Goal: Transaction & Acquisition: Book appointment/travel/reservation

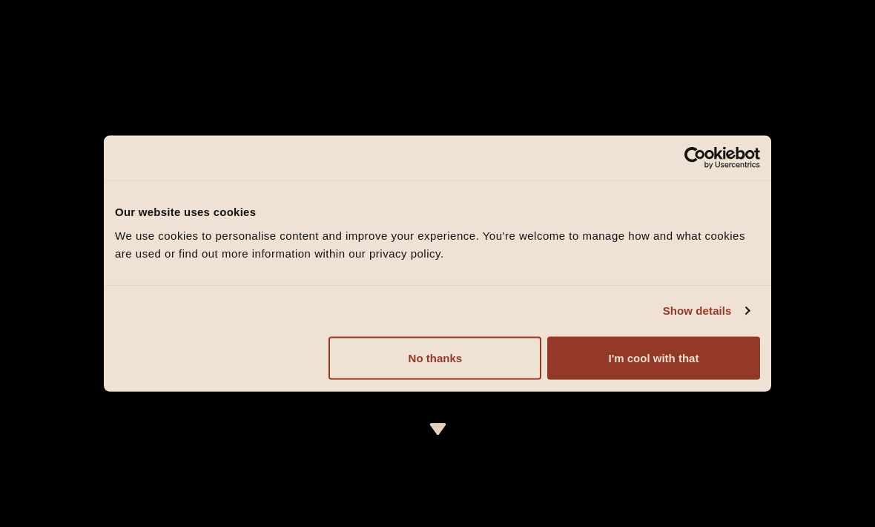
click at [438, 365] on button "No thanks" at bounding box center [435, 357] width 213 height 43
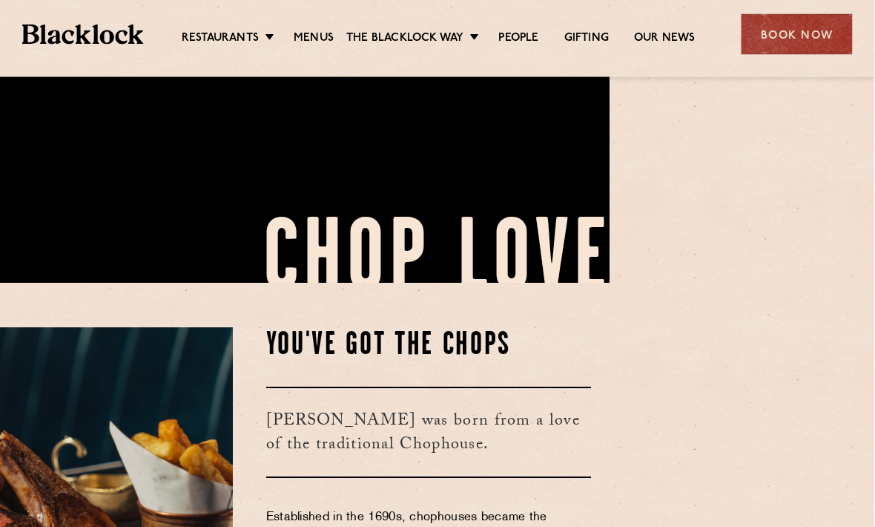
scroll to position [244, 283]
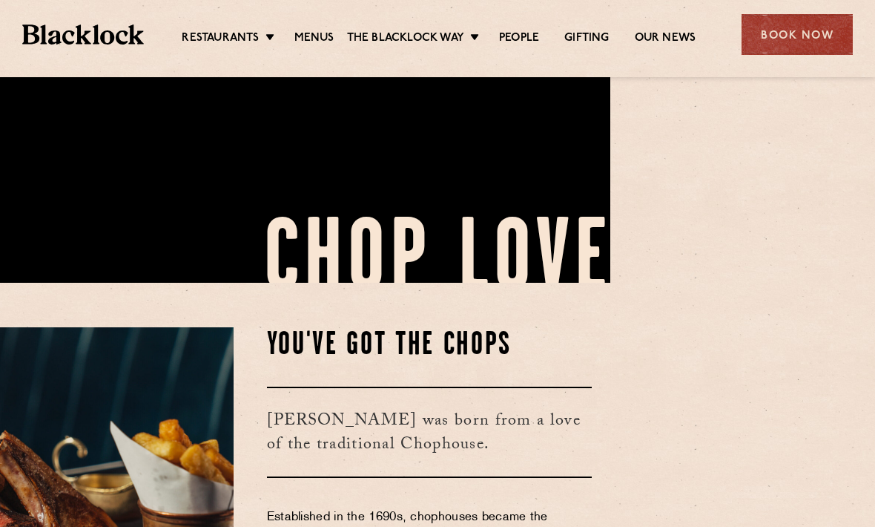
click at [324, 37] on link "Menus" at bounding box center [315, 38] width 40 height 15
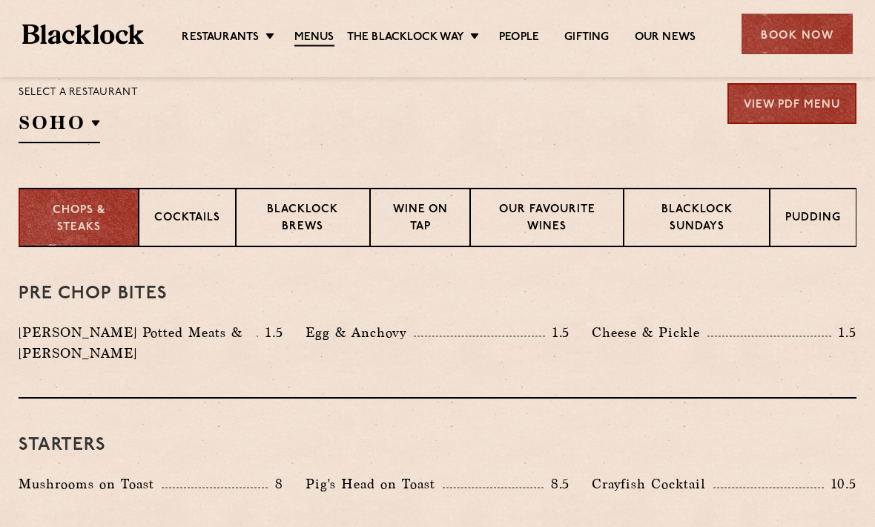
scroll to position [554, 0]
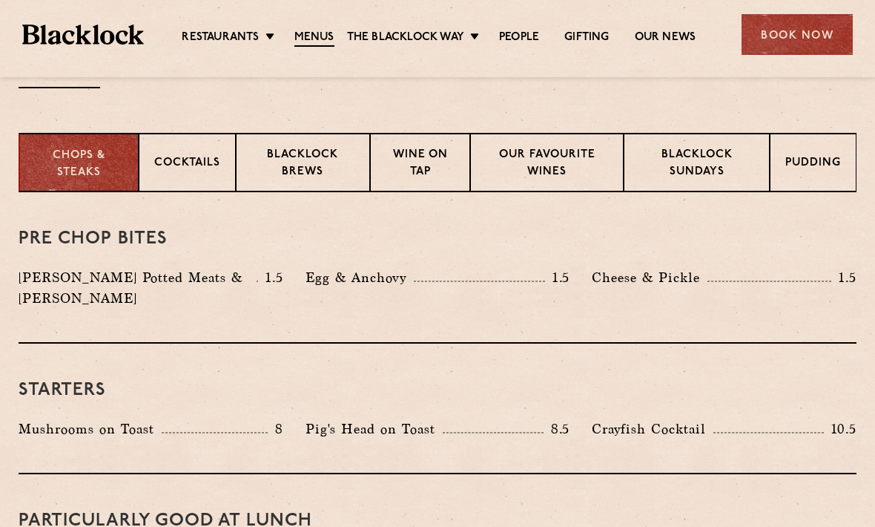
click at [677, 173] on p "Blacklock Sundays" at bounding box center [697, 164] width 115 height 35
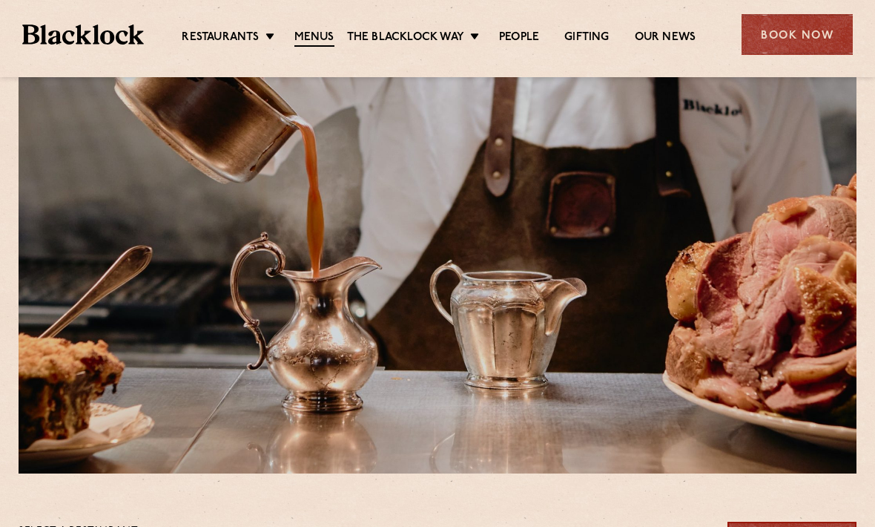
scroll to position [0, 0]
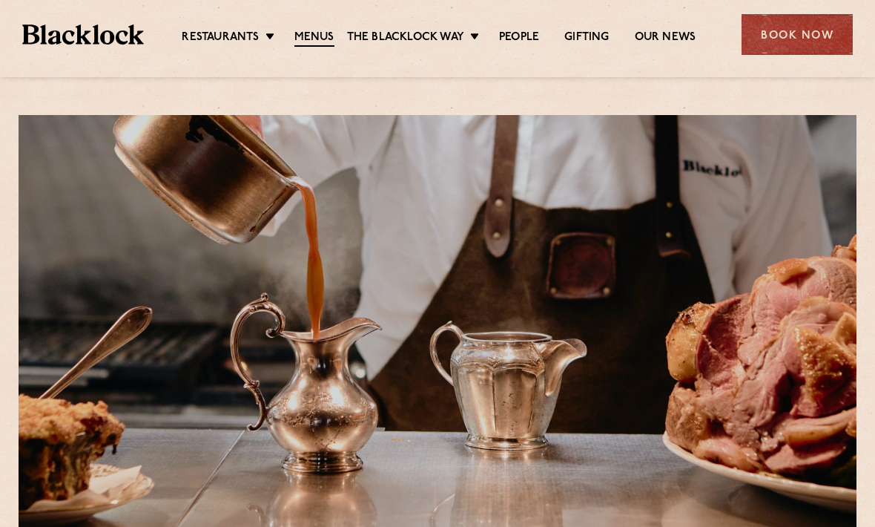
click at [0, 0] on link "[DATE] Roast" at bounding box center [0, 0] width 0 height 0
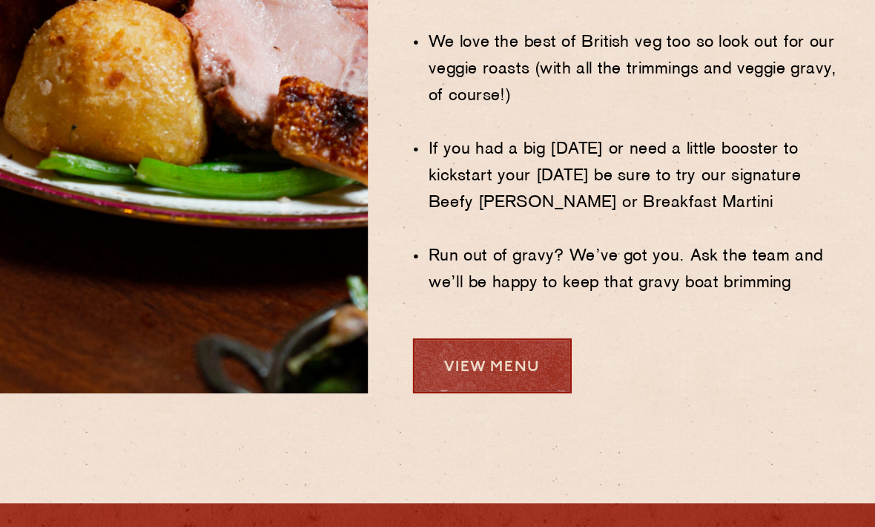
scroll to position [1180, 0]
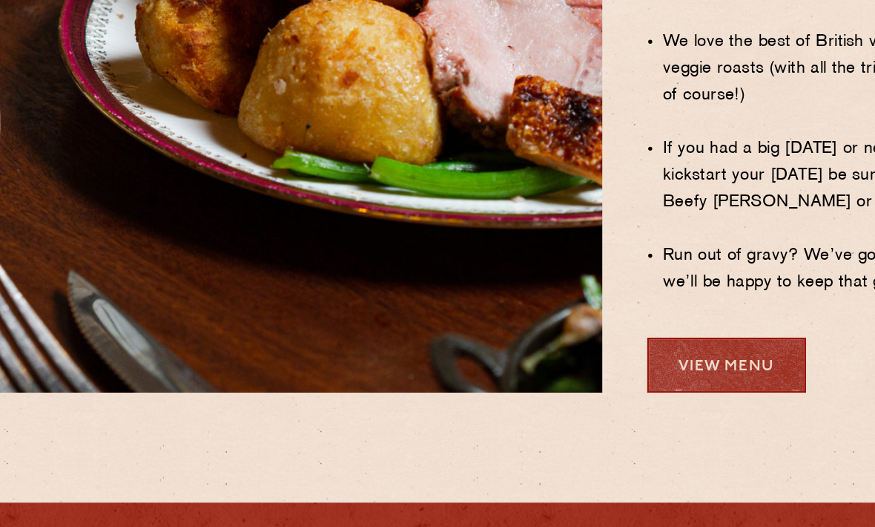
click at [532, 350] on link "View Menu" at bounding box center [591, 370] width 118 height 41
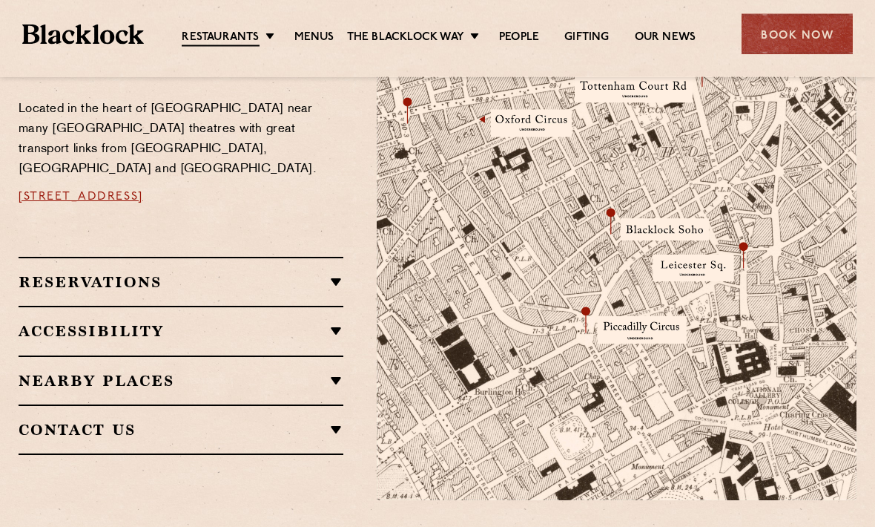
scroll to position [881, 0]
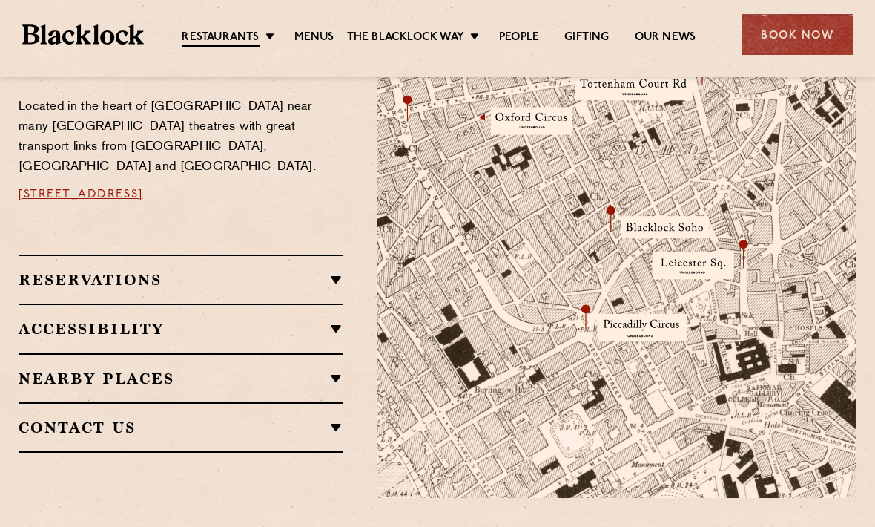
click at [76, 271] on h2 "Reservations" at bounding box center [181, 280] width 325 height 18
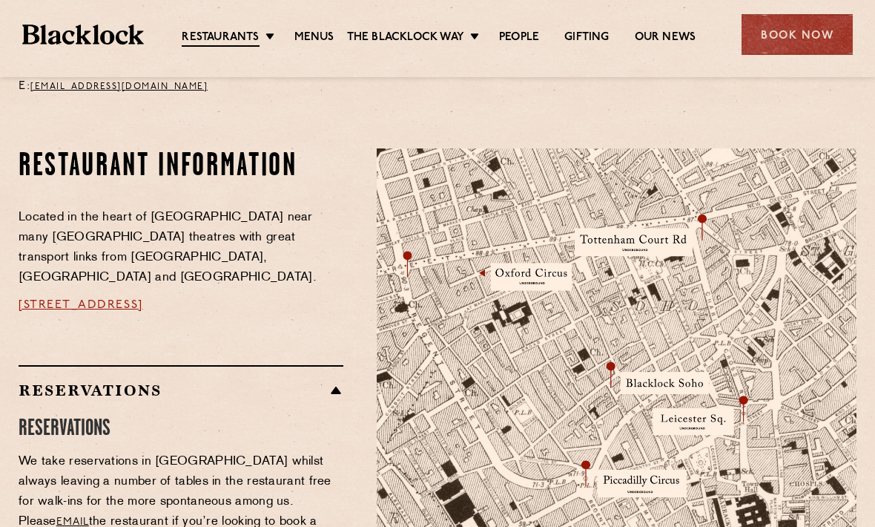
scroll to position [724, 0]
click at [804, 42] on div "Book Now" at bounding box center [797, 34] width 111 height 41
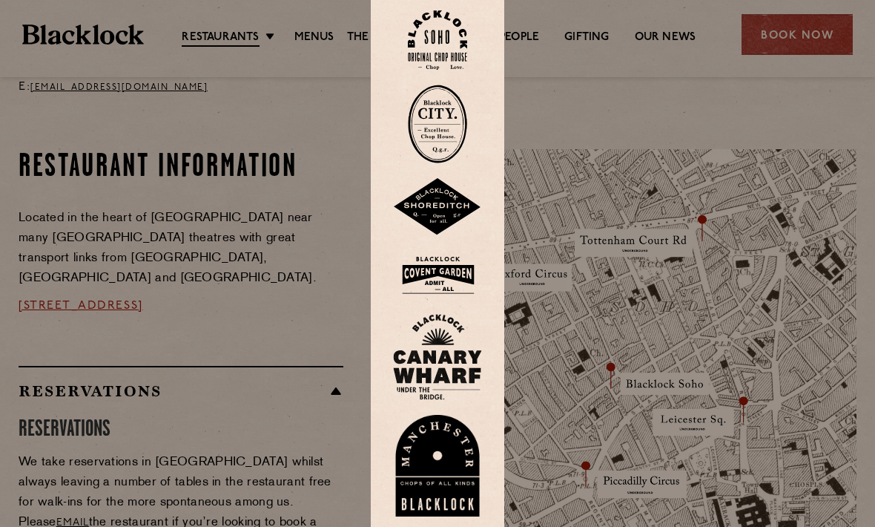
click at [434, 213] on img at bounding box center [437, 207] width 89 height 58
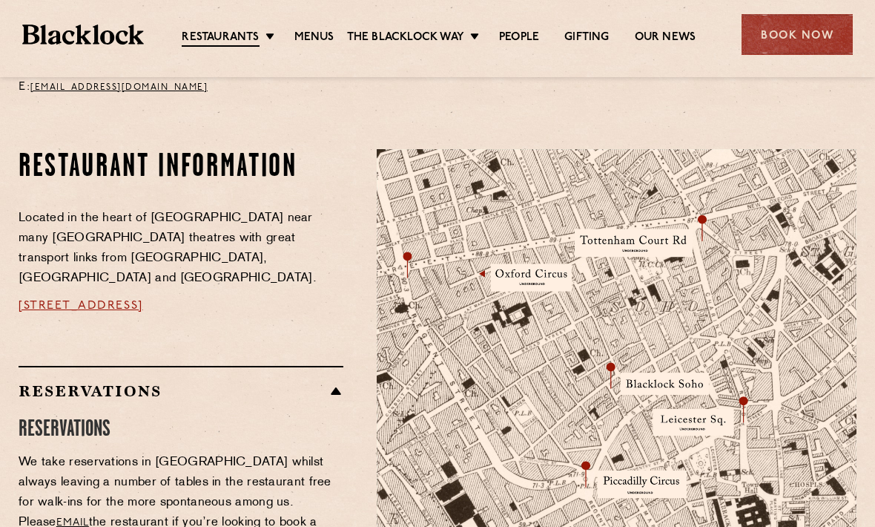
click at [792, 47] on div "Book Now" at bounding box center [797, 34] width 111 height 41
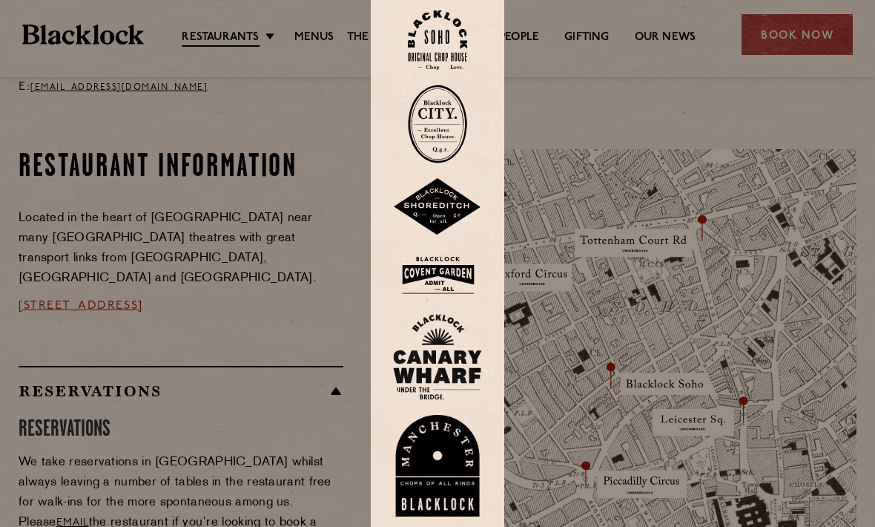
click at [413, 291] on img at bounding box center [437, 275] width 89 height 48
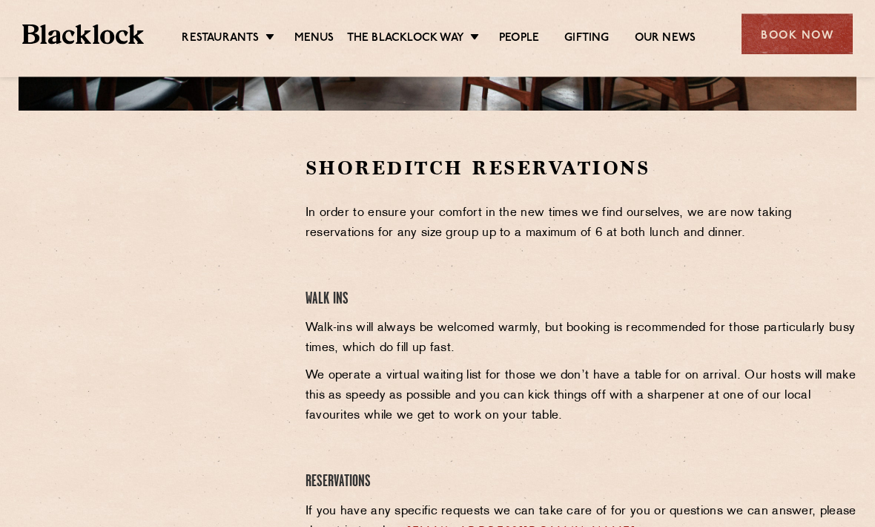
scroll to position [424, 0]
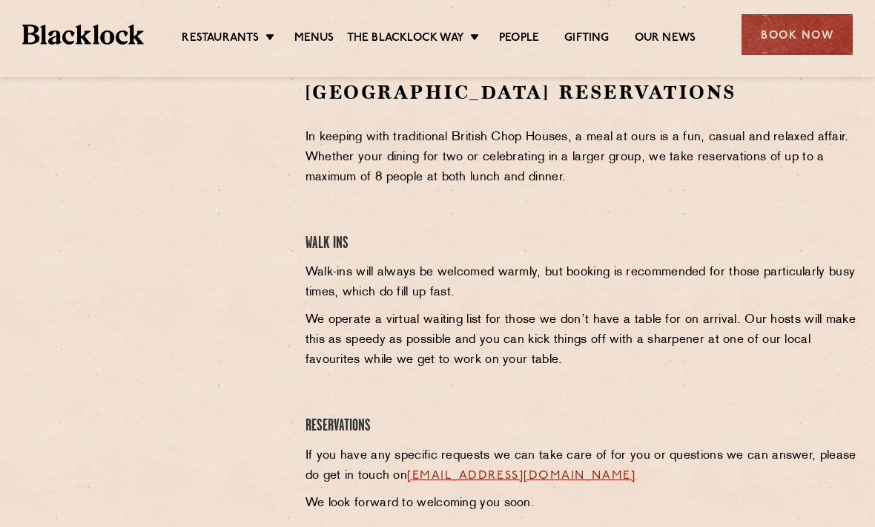
scroll to position [524, 0]
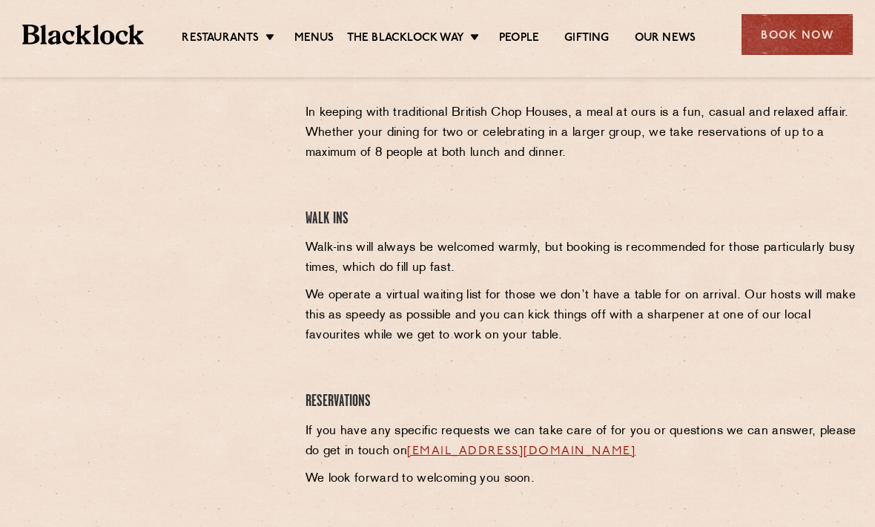
click at [310, 31] on link "Menus" at bounding box center [315, 38] width 40 height 15
